Goal: Information Seeking & Learning: Learn about a topic

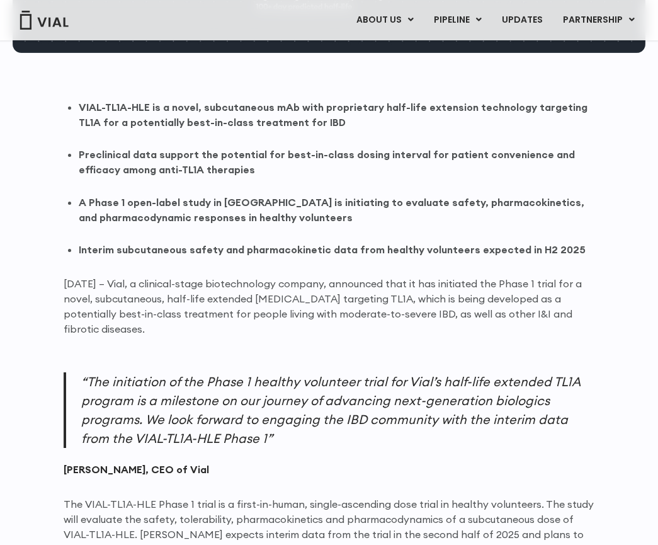
scroll to position [693, 0]
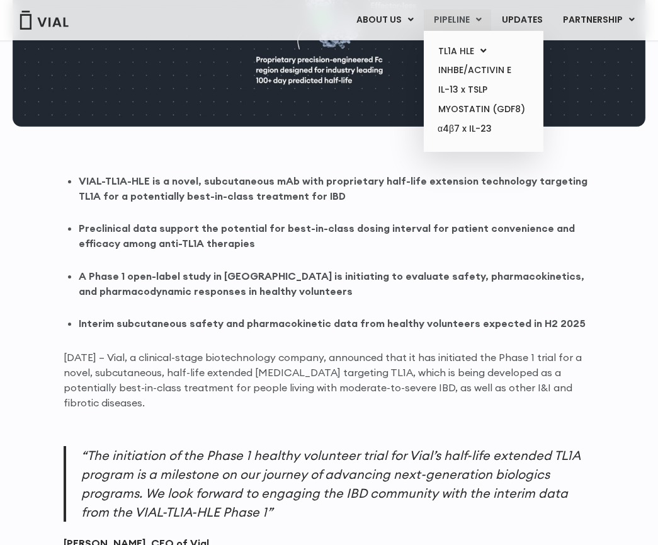
click at [437, 21] on link "PIPELINE" at bounding box center [457, 19] width 67 height 21
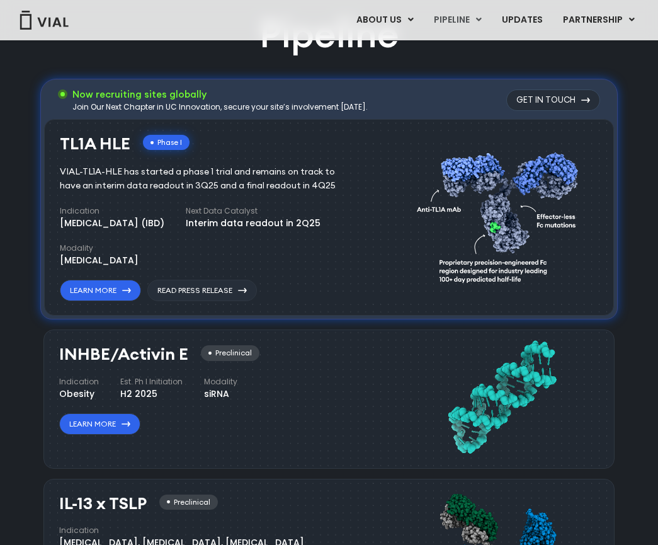
scroll to position [758, 0]
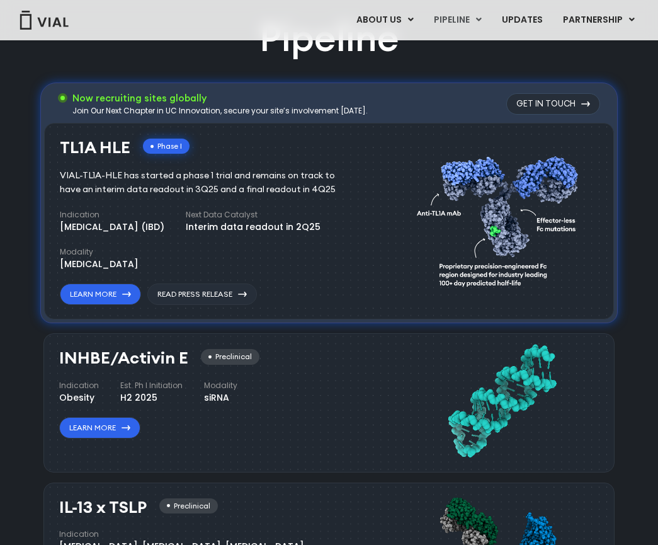
drag, startPoint x: 67, startPoint y: 148, endPoint x: 120, endPoint y: 165, distance: 55.6
click at [119, 165] on div "TL1A HLE Phase I VIAL-TL1A-HLE has started a phase 1 trial and remains on track…" at bounding box center [212, 222] width 305 height 167
click at [121, 147] on h3 "TL1A HLE" at bounding box center [95, 148] width 71 height 18
click at [123, 288] on link "Learn More" at bounding box center [100, 293] width 81 height 21
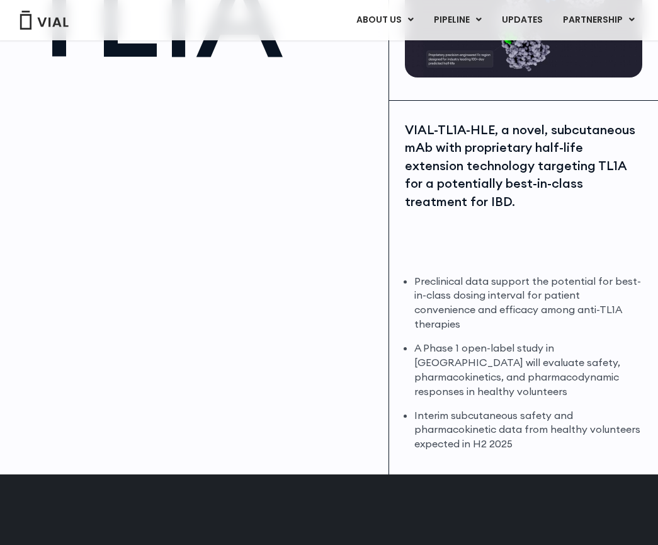
scroll to position [189, 0]
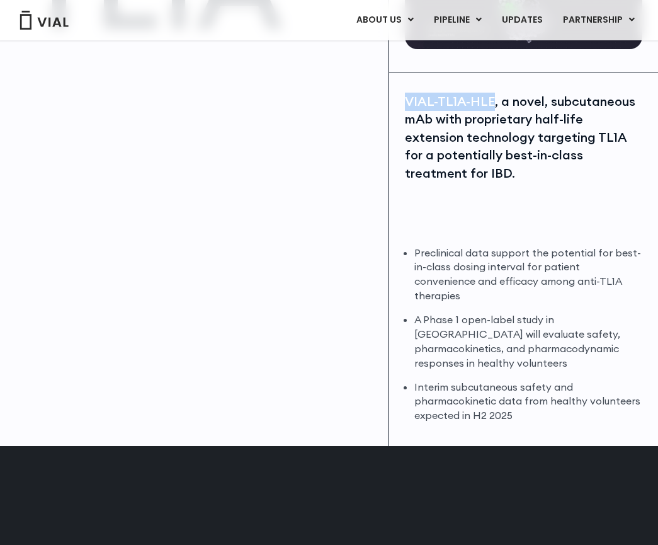
drag, startPoint x: 406, startPoint y: 103, endPoint x: 493, endPoint y: 105, distance: 86.9
click at [493, 105] on div "VIAL-TL1A-HLE, a novel, subcutaneous mAb with proprietary half-life extension t…" at bounding box center [523, 138] width 237 height 90
copy div "VIAL-TL1A-HLE"
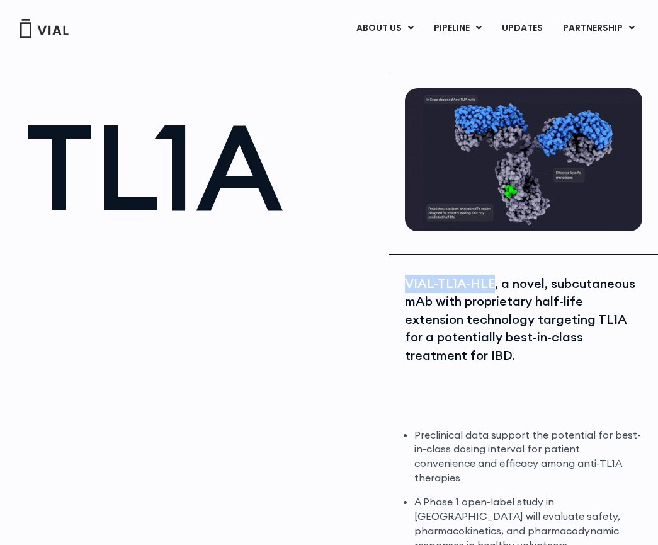
scroll to position [0, 0]
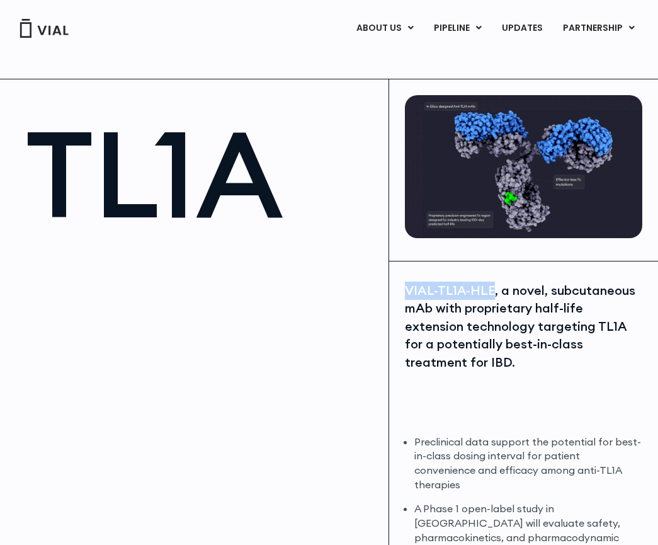
click at [45, 30] on img at bounding box center [44, 28] width 50 height 19
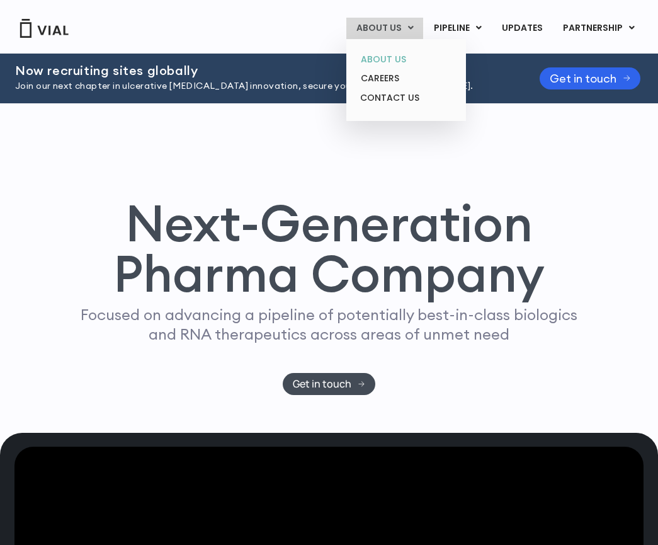
click at [412, 59] on link "ABOUT US" at bounding box center [406, 60] width 110 height 20
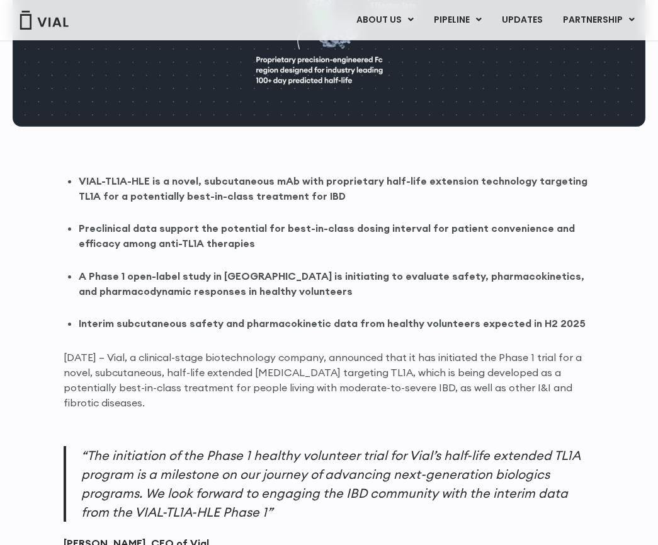
drag, startPoint x: 261, startPoint y: 369, endPoint x: 363, endPoint y: 377, distance: 102.3
click at [363, 377] on p "June 13, 2025 – Vial, a clinical-stage biotechnology company, announced that it…" at bounding box center [330, 380] width 532 height 60
copy p "monoclonal antibody"
click at [361, 389] on p "June 13, 2025 – Vial, a clinical-stage biotechnology company, announced that it…" at bounding box center [330, 380] width 532 height 60
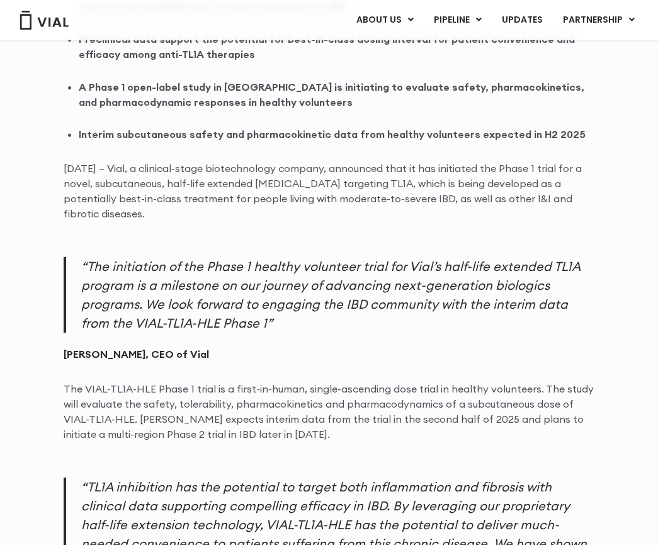
scroll to position [693, 0]
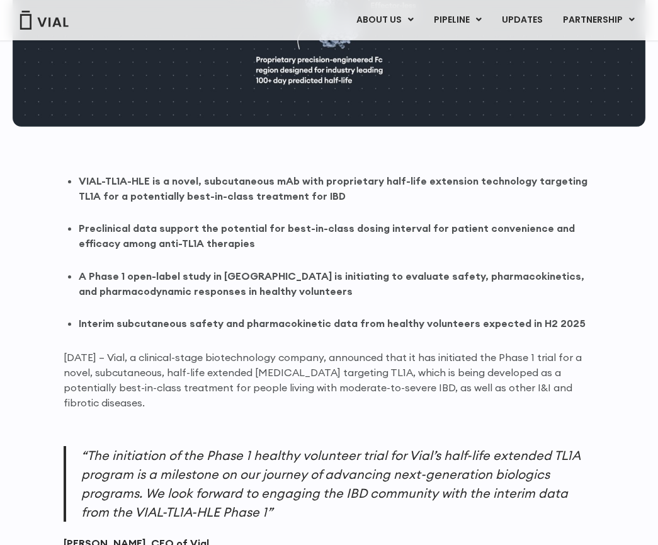
drag, startPoint x: 402, startPoint y: 258, endPoint x: 377, endPoint y: 272, distance: 29.6
click at [402, 258] on ul "VIAL-TL1A-HLE is a novel, subcutaneous mAb with proprietary half-life extension…" at bounding box center [337, 251] width 516 height 157
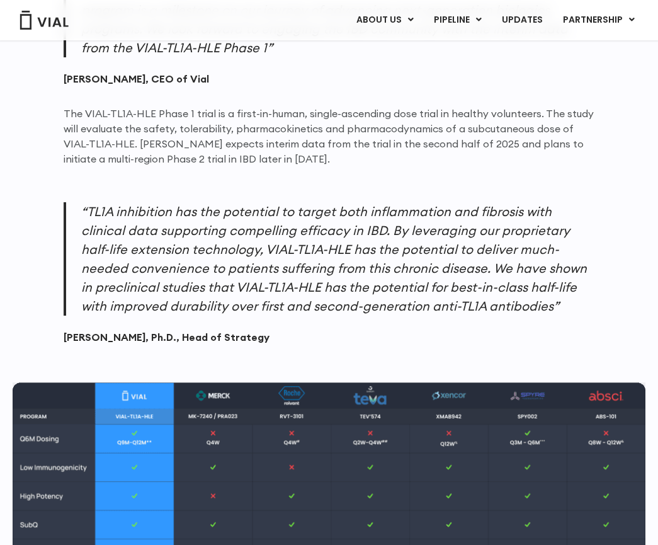
scroll to position [1260, 0]
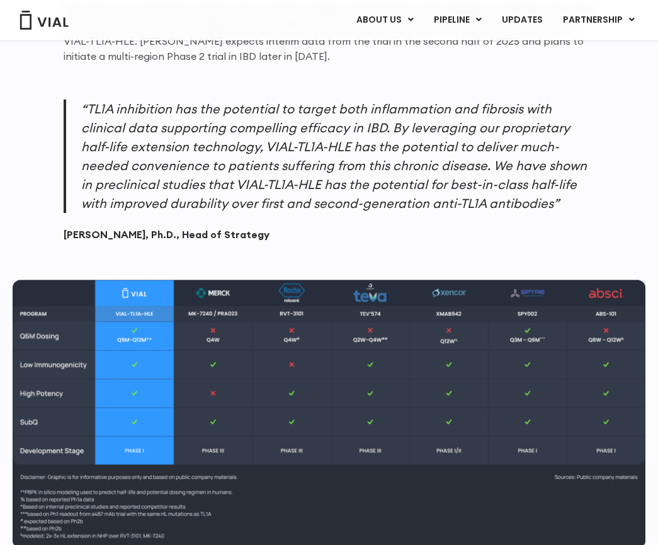
click at [322, 107] on p "“TL1A inhibition has the potential to target both inflammation and fibrosis wit…" at bounding box center [330, 156] width 532 height 113
drag, startPoint x: 642, startPoint y: 0, endPoint x: 116, endPoint y: 492, distance: 720.0
click at [116, 492] on img at bounding box center [329, 413] width 633 height 267
click at [157, 378] on img at bounding box center [329, 413] width 633 height 267
click at [156, 378] on img at bounding box center [329, 413] width 633 height 267
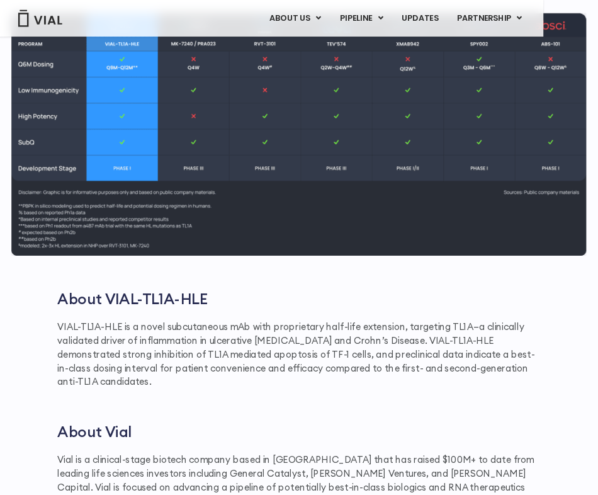
scroll to position [1515, 0]
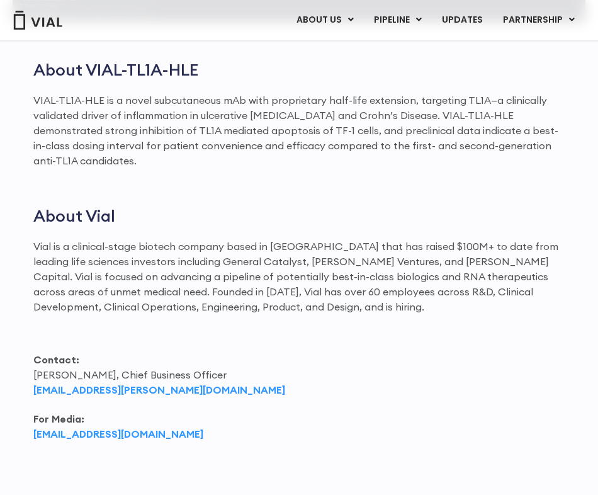
drag, startPoint x: 514, startPoint y: 6, endPoint x: 228, endPoint y: 219, distance: 356.1
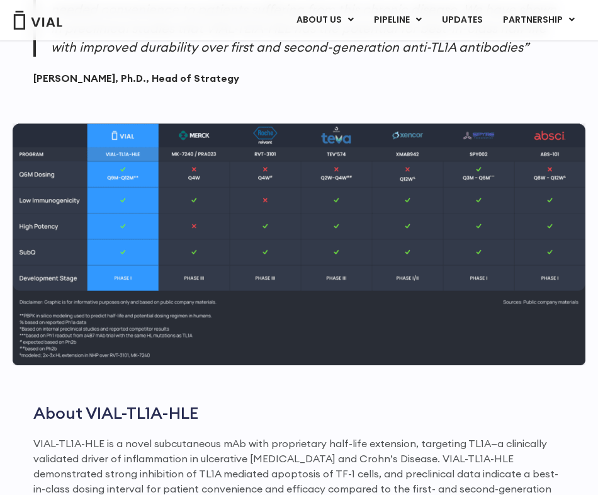
scroll to position [1171, 0]
click at [395, 408] on h2 "About VIAL-TL1A-HLE" at bounding box center [299, 413] width 532 height 20
click at [497, 372] on div "VIAL-TL1A-HLE is a novel, subcutaneous mAb with proprietary half-life extension…" at bounding box center [299, 118] width 532 height 1334
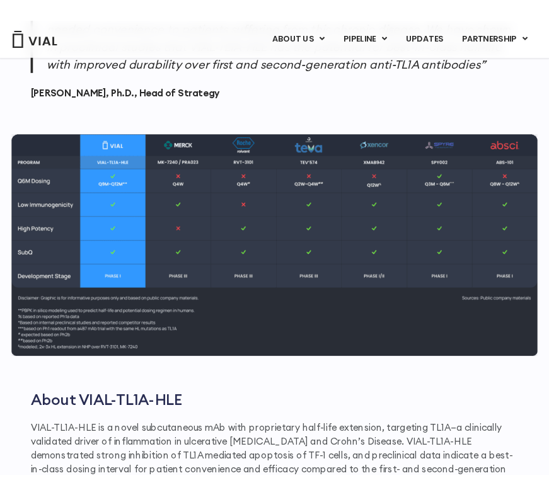
scroll to position [1175, 0]
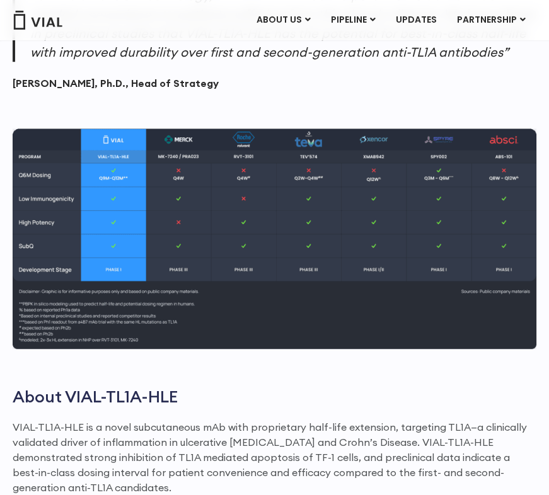
click at [223, 373] on div "VIAL-TL1A-HLE is a novel, subcutaneous mAb with proprietary half-life extension…" at bounding box center [274, 111] width 523 height 1313
click at [127, 242] on img at bounding box center [274, 238] width 523 height 221
click at [515, 407] on h2 "About VIAL-TL1A-HLE" at bounding box center [274, 397] width 523 height 20
click at [240, 231] on img at bounding box center [274, 238] width 523 height 221
click at [466, 188] on img at bounding box center [274, 238] width 523 height 221
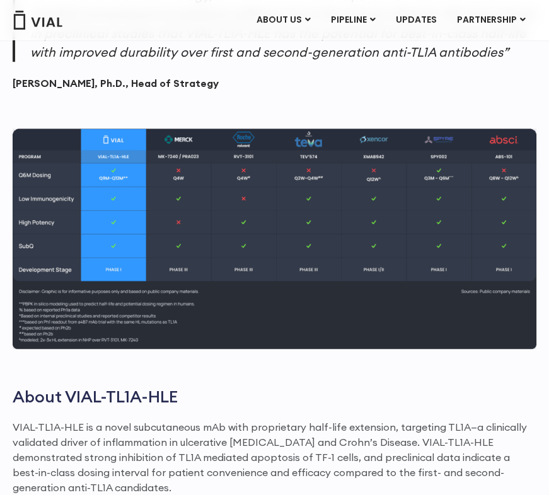
drag, startPoint x: 466, startPoint y: 188, endPoint x: 470, endPoint y: 163, distance: 25.0
click at [467, 188] on img at bounding box center [274, 238] width 523 height 221
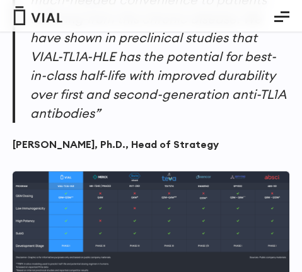
scroll to position [1368, 0]
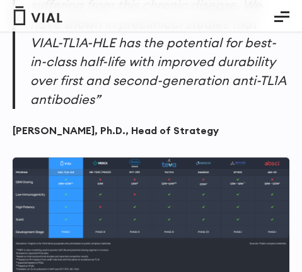
click at [213, 157] on img at bounding box center [151, 215] width 276 height 117
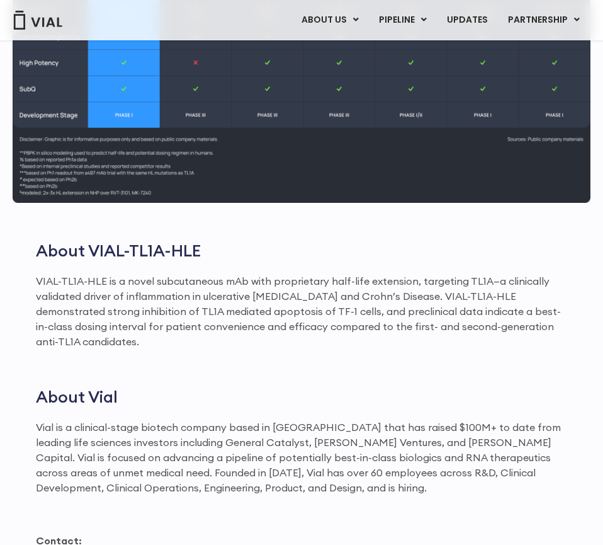
click at [549, 118] on img at bounding box center [302, 81] width 578 height 244
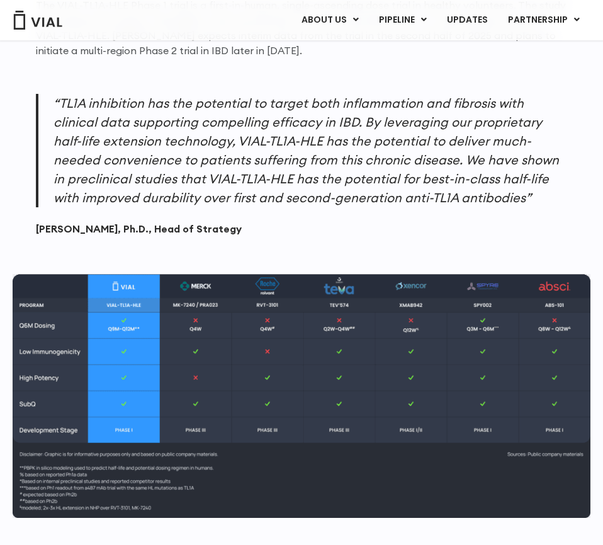
scroll to position [958, 0]
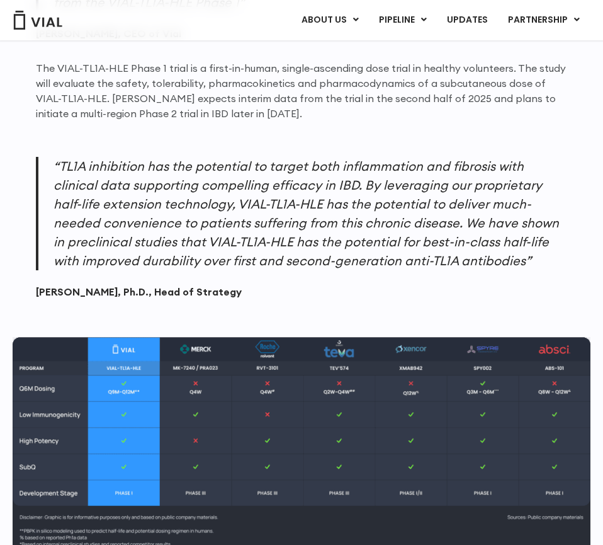
click at [242, 231] on p "“TL1A inhibition has the potential to target both inflammation and fibrosis wit…" at bounding box center [302, 213] width 532 height 113
click at [338, 287] on cite "[PERSON_NAME], Ph.D., Head of Strategy" at bounding box center [302, 292] width 532 height 14
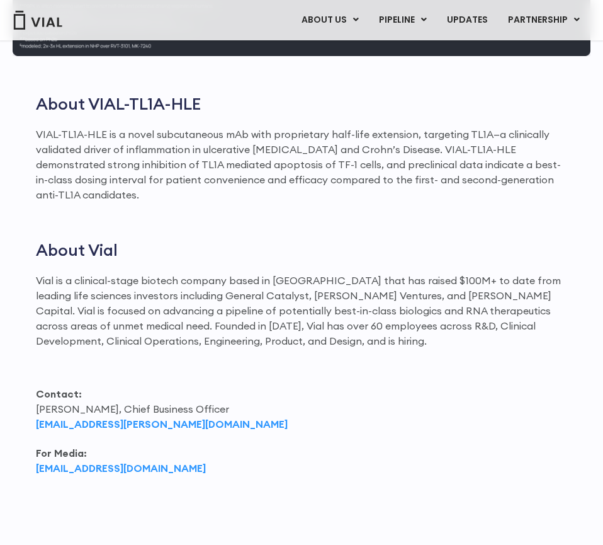
scroll to position [1462, 0]
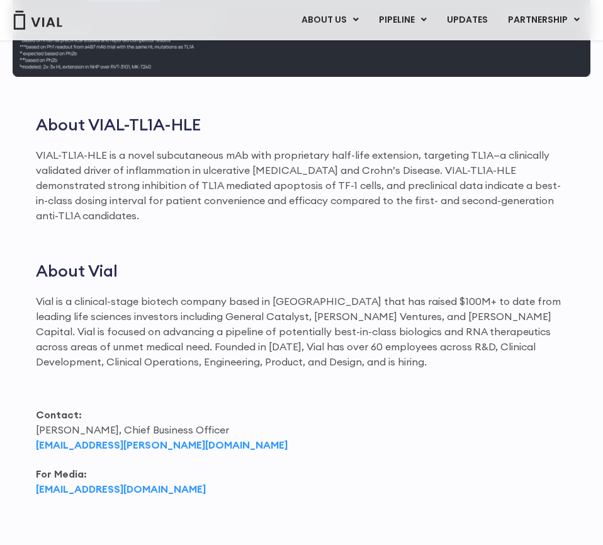
click at [446, 178] on p "VIAL-TL1A-HLE is a novel subcutaneous mAb with proprietary half-life extension,…" at bounding box center [302, 185] width 532 height 76
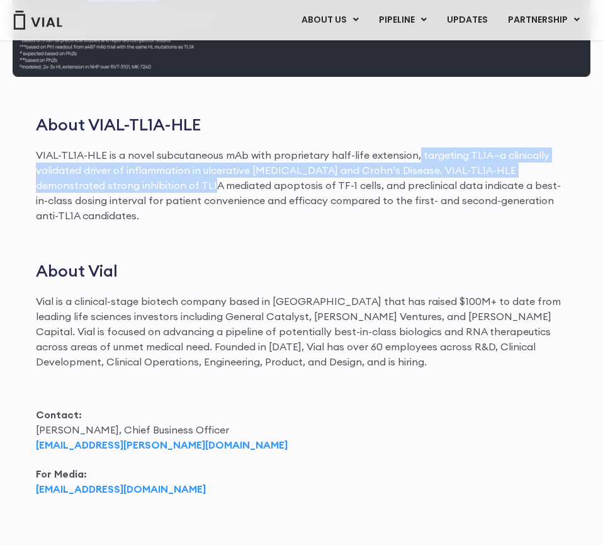
drag, startPoint x: 412, startPoint y: 157, endPoint x: 112, endPoint y: 200, distance: 303.5
click at [113, 200] on p "VIAL-TL1A-HLE is a novel subcutaneous mAb with proprietary half-life extension,…" at bounding box center [302, 185] width 532 height 76
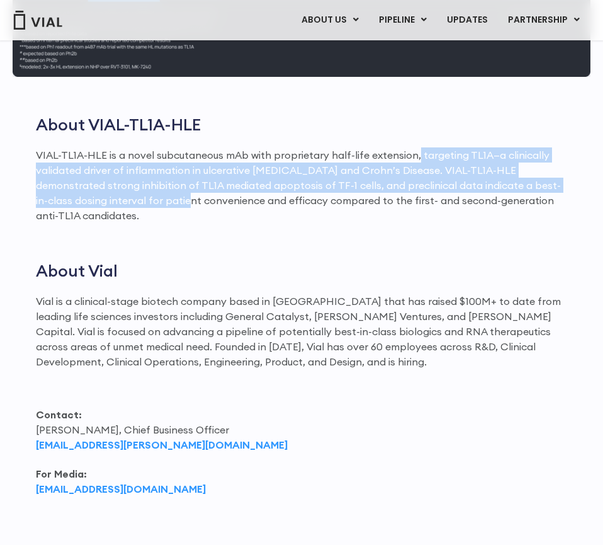
click at [112, 201] on p "VIAL-TL1A-HLE is a novel subcutaneous mAb with proprietary half-life extension,…" at bounding box center [302, 185] width 532 height 76
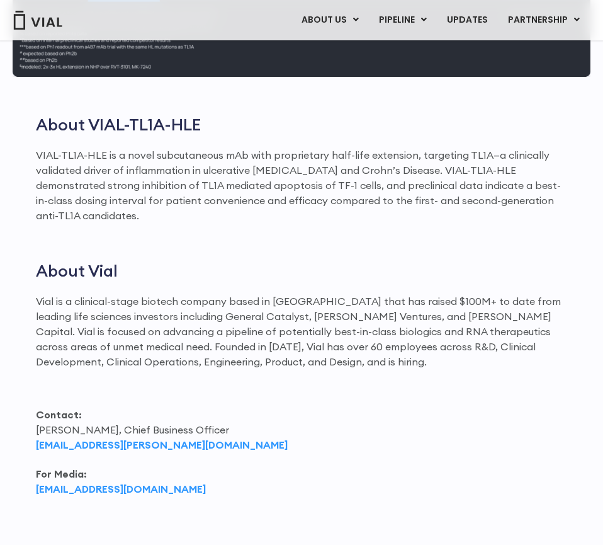
click at [195, 205] on p "VIAL-TL1A-HLE is a novel subcutaneous mAb with proprietary half-life extension,…" at bounding box center [302, 185] width 532 height 76
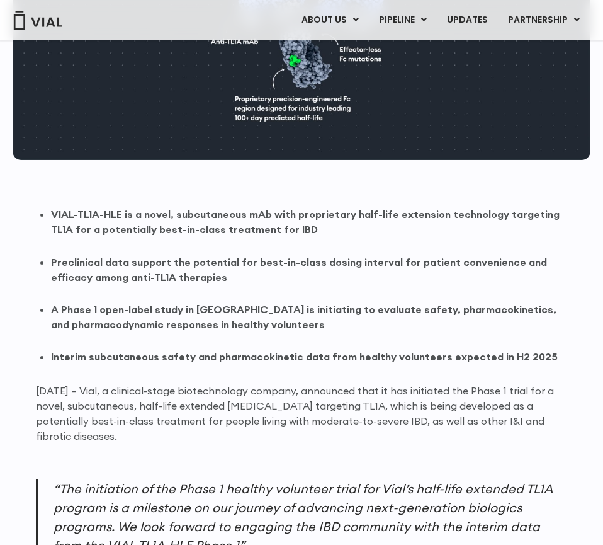
scroll to position [202, 0]
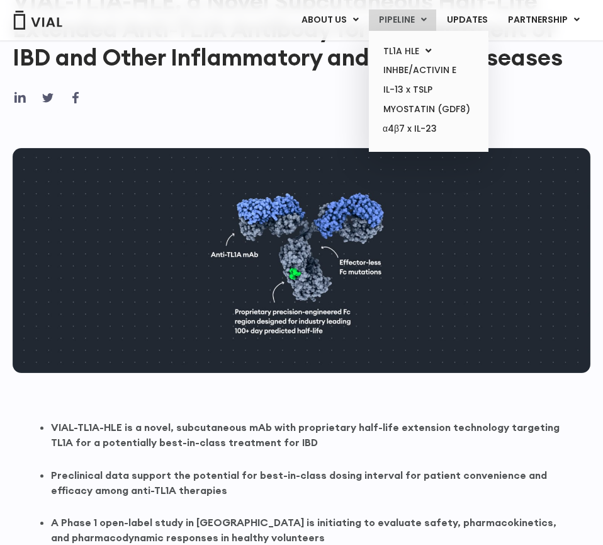
click at [394, 25] on link "PIPELINE" at bounding box center [402, 19] width 67 height 21
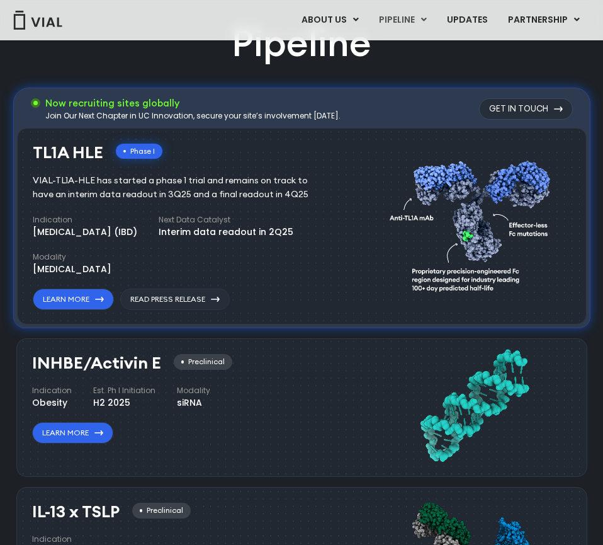
scroll to position [756, 0]
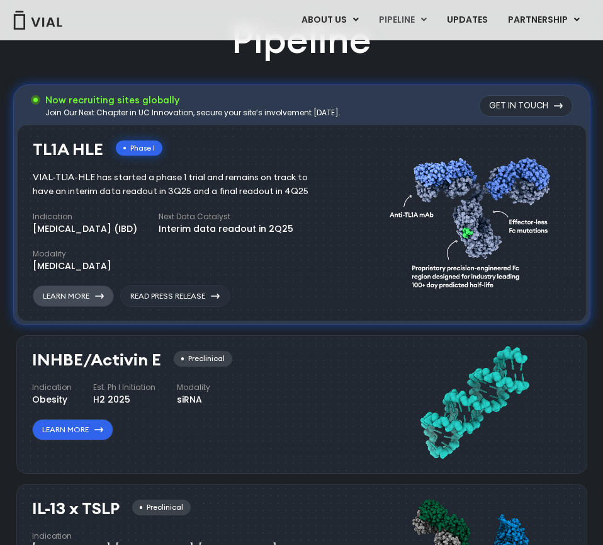
click at [67, 285] on link "Learn More" at bounding box center [73, 295] width 81 height 21
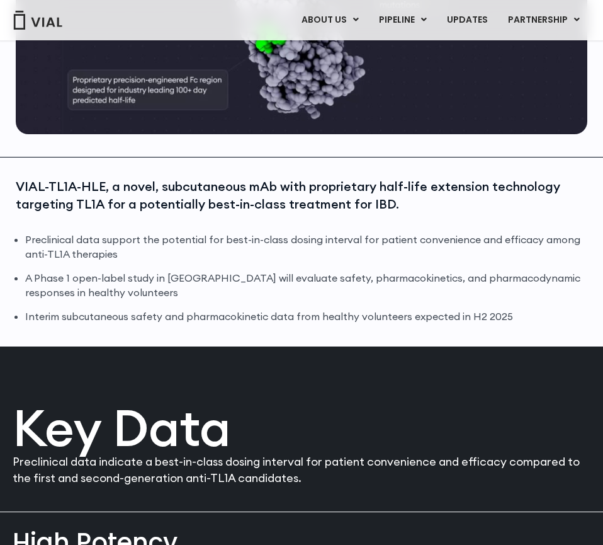
scroll to position [441, 0]
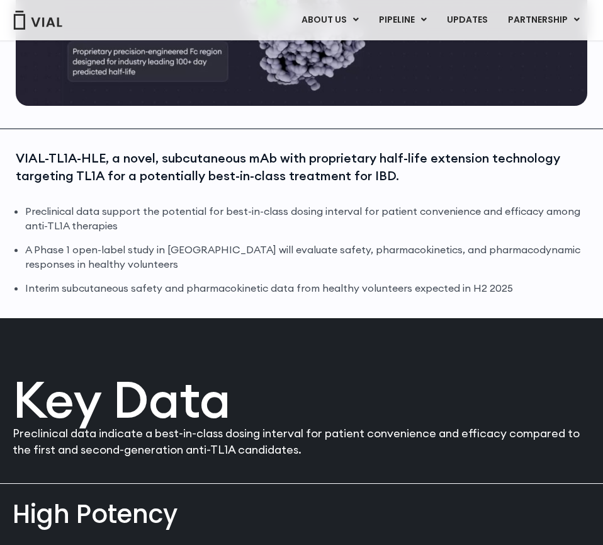
click at [211, 237] on ul "Preclinical data support the potential for best-in-class dosing interval for pa…" at bounding box center [306, 249] width 562 height 91
click at [193, 223] on li "Preclinical data support the potential for best-in-class dosing interval for pa…" at bounding box center [306, 218] width 562 height 29
click at [149, 223] on li "Preclinical data support the potential for best-in-class dosing interval for pa…" at bounding box center [306, 218] width 562 height 29
click at [116, 259] on li "A Phase 1 open-label study in Australia will evaluate safety, pharmacokinetics,…" at bounding box center [306, 256] width 562 height 29
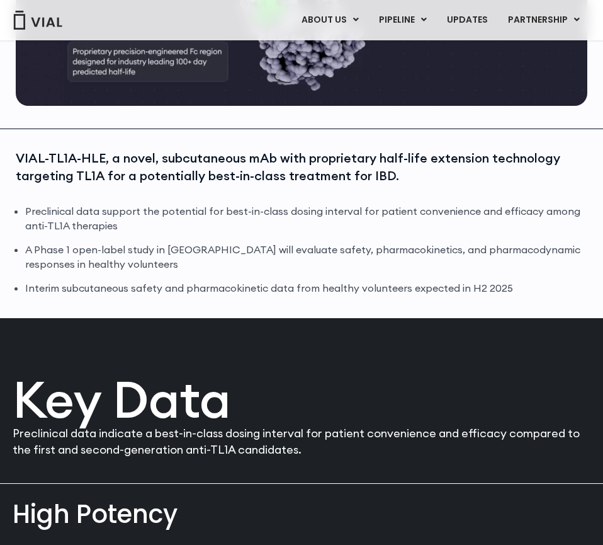
click at [372, 240] on ul "Preclinical data support the potential for best-in-class dosing interval for pa…" at bounding box center [306, 249] width 562 height 91
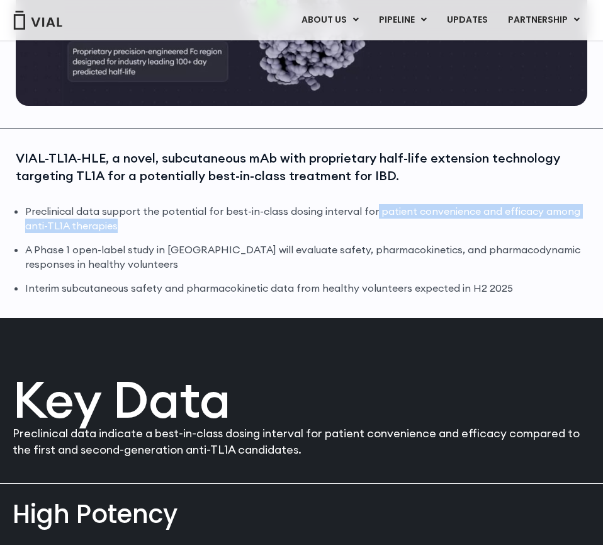
drag, startPoint x: 369, startPoint y: 217, endPoint x: 375, endPoint y: 226, distance: 10.8
click at [375, 226] on li "Preclinical data support the potential for best-in-class dosing interval for pa…" at bounding box center [306, 218] width 562 height 29
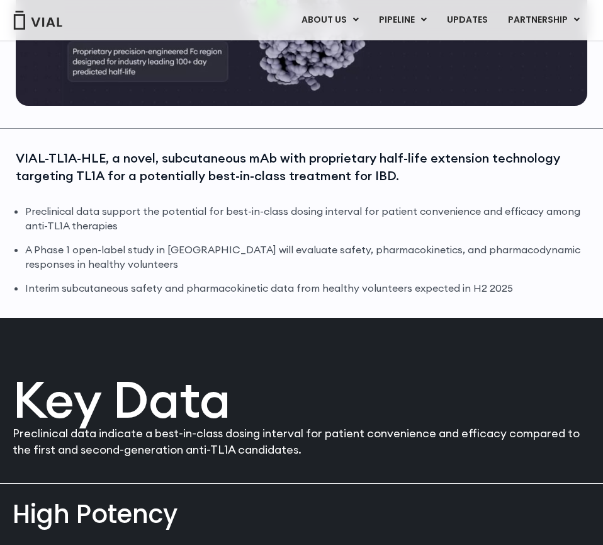
click at [353, 236] on ul "Preclinical data support the potential for best-in-class dosing interval for pa…" at bounding box center [306, 249] width 562 height 91
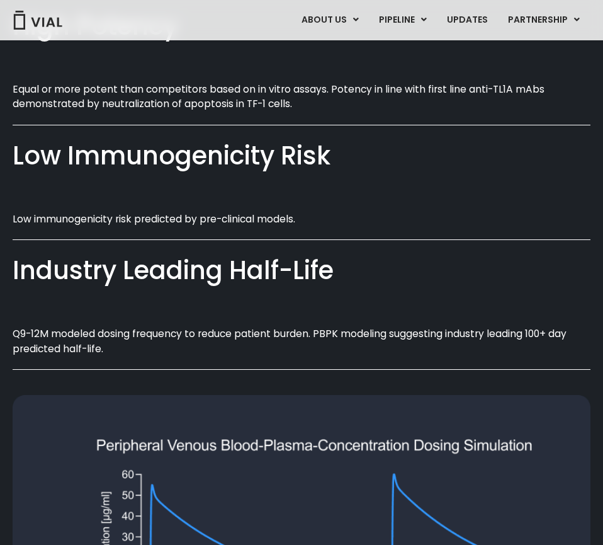
scroll to position [945, 0]
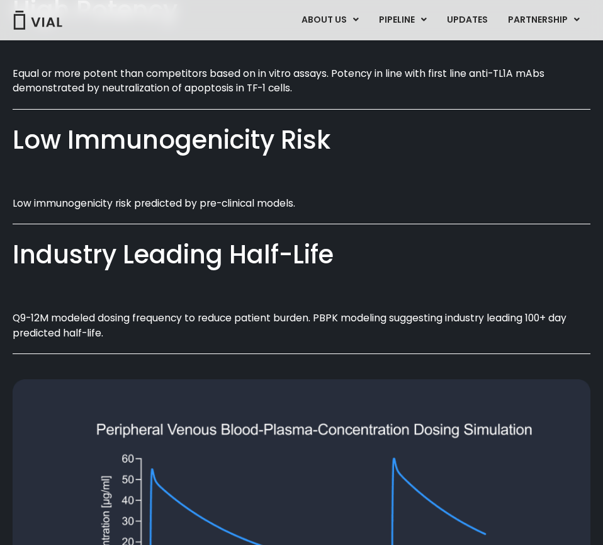
click at [280, 353] on div "Industry Leading Half-Life​ Q9-12M modeled dosing frequency to reduce patient b…" at bounding box center [302, 289] width 578 height 130
click at [258, 340] on p "Q9-12M modeled dosing frequency to reduce patient burden. PBPK modeling suggest…" at bounding box center [302, 325] width 578 height 30
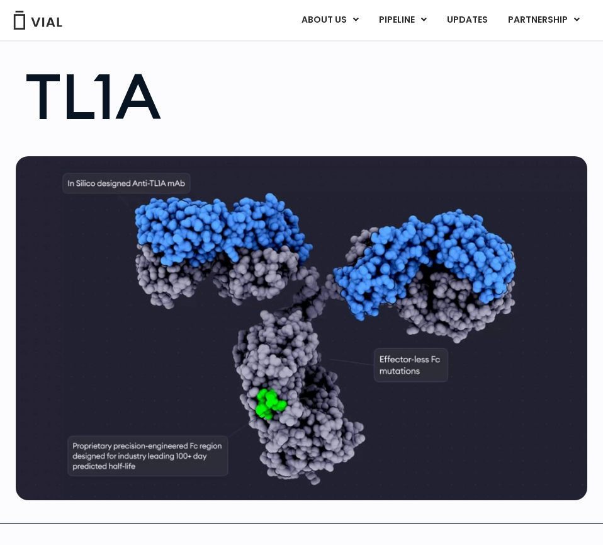
scroll to position [46, 0]
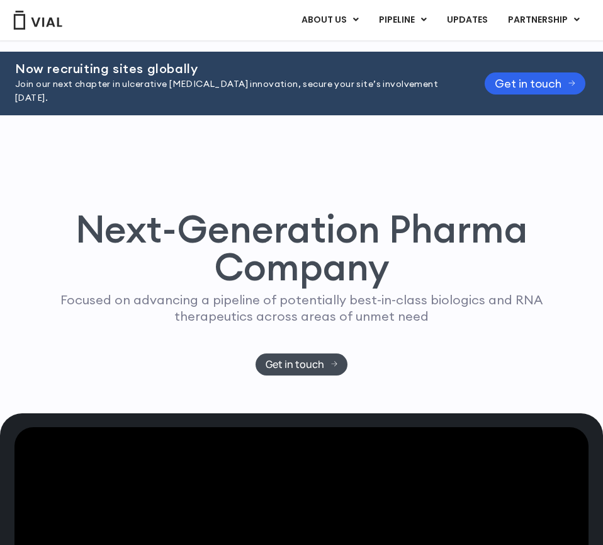
scroll to position [756, 0]
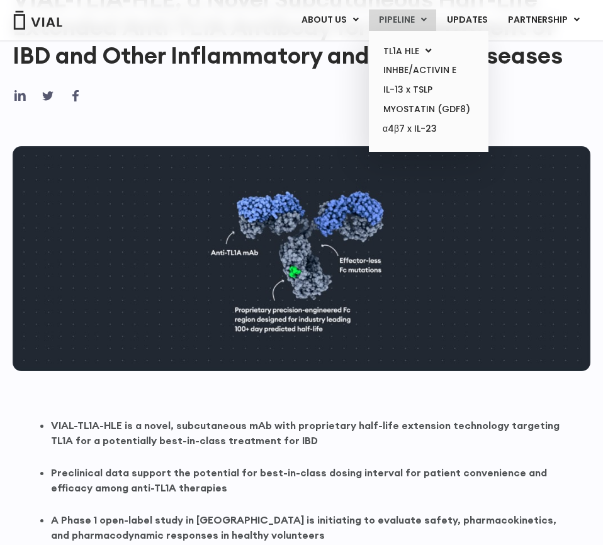
click at [373, 16] on link "PIPELINE" at bounding box center [402, 19] width 67 height 21
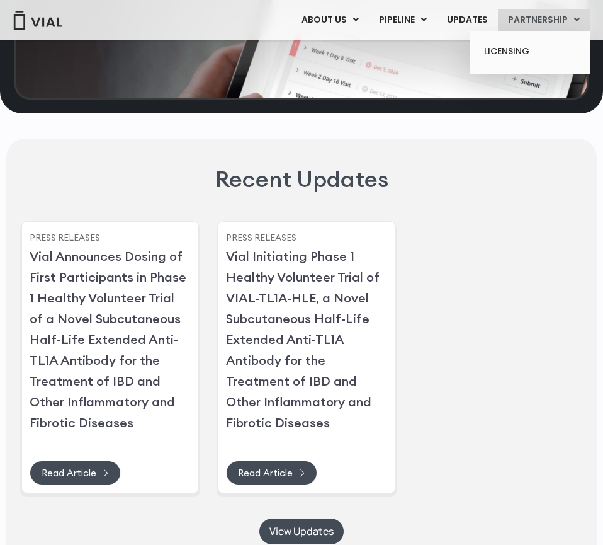
scroll to position [2887, 0]
